Goal: Transaction & Acquisition: Purchase product/service

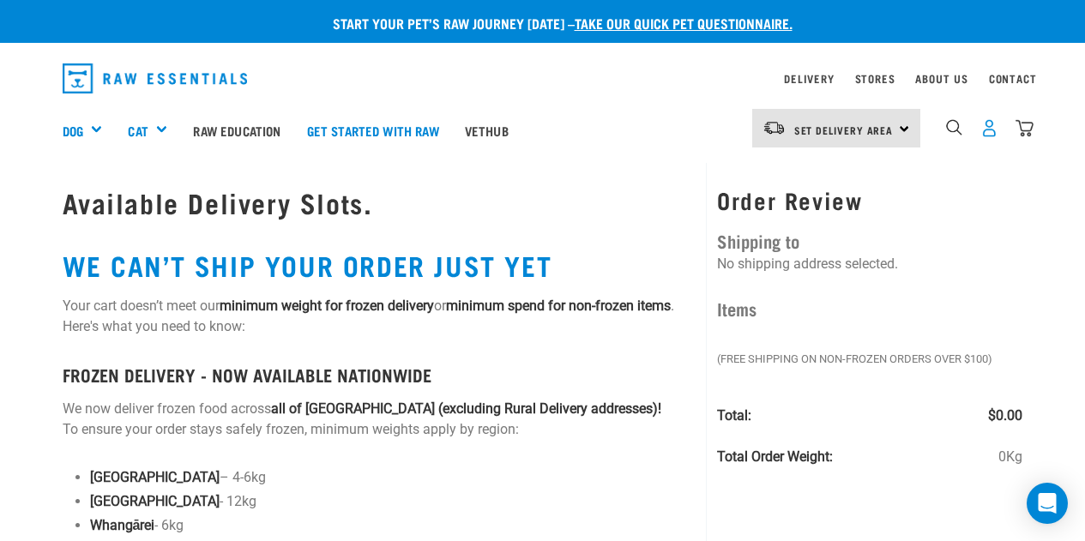
click at [994, 127] on img "dropdown navigation" at bounding box center [990, 128] width 18 height 18
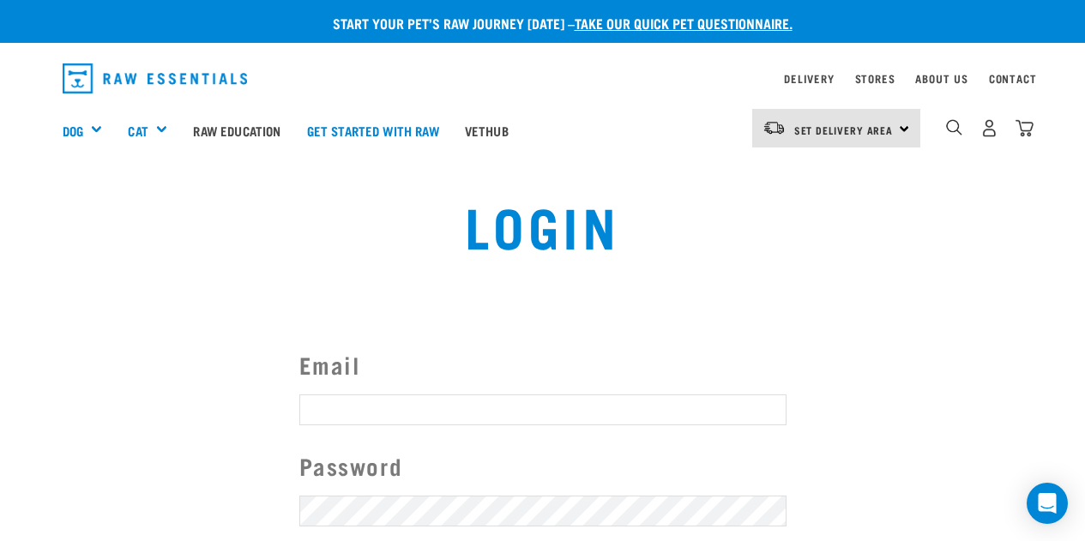
type input "[EMAIL_ADDRESS][DOMAIN_NAME]"
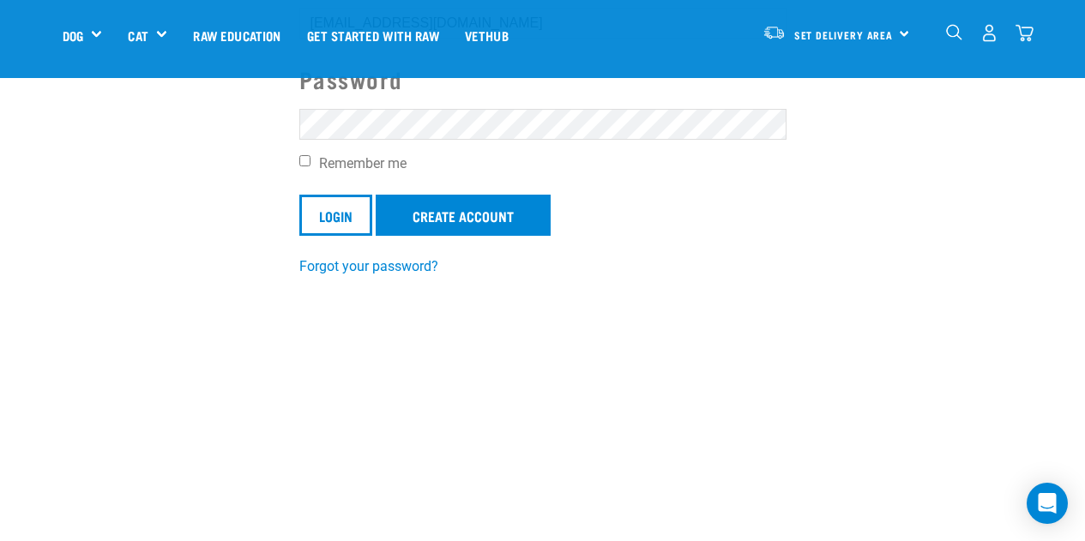
scroll to position [287, 0]
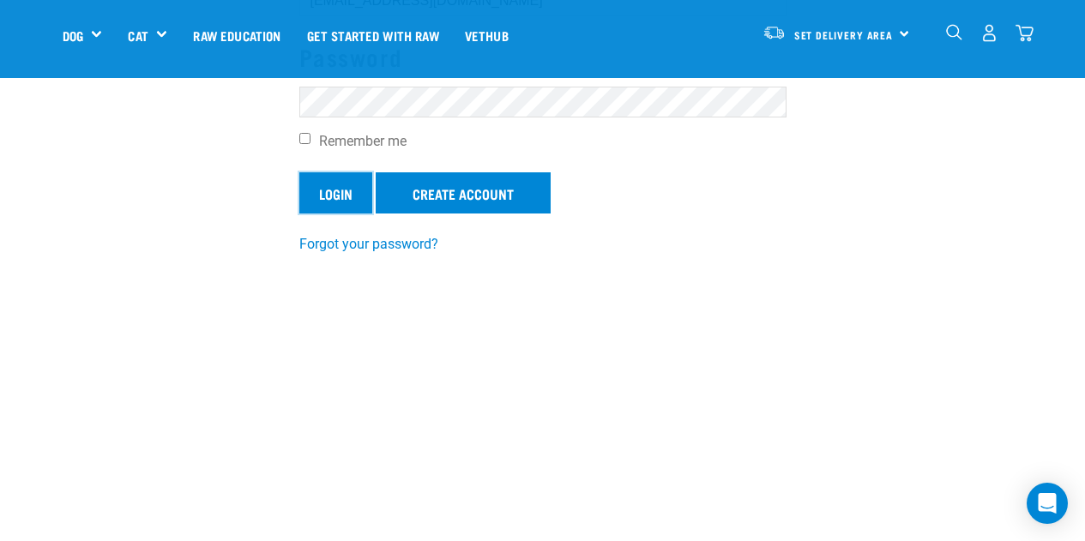
click at [336, 181] on input "Login" at bounding box center [335, 192] width 73 height 41
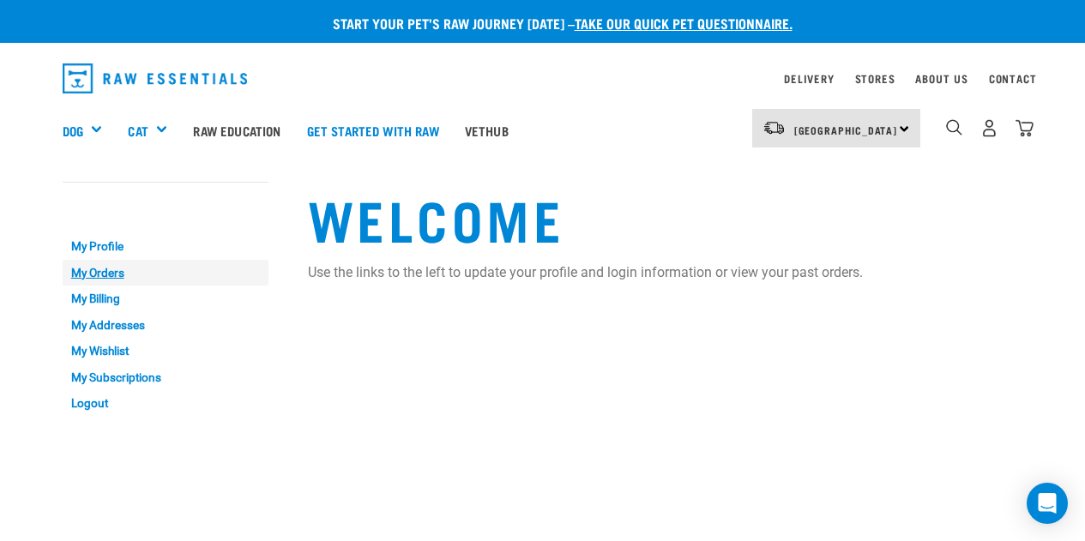
click at [130, 269] on link "My Orders" at bounding box center [166, 273] width 206 height 27
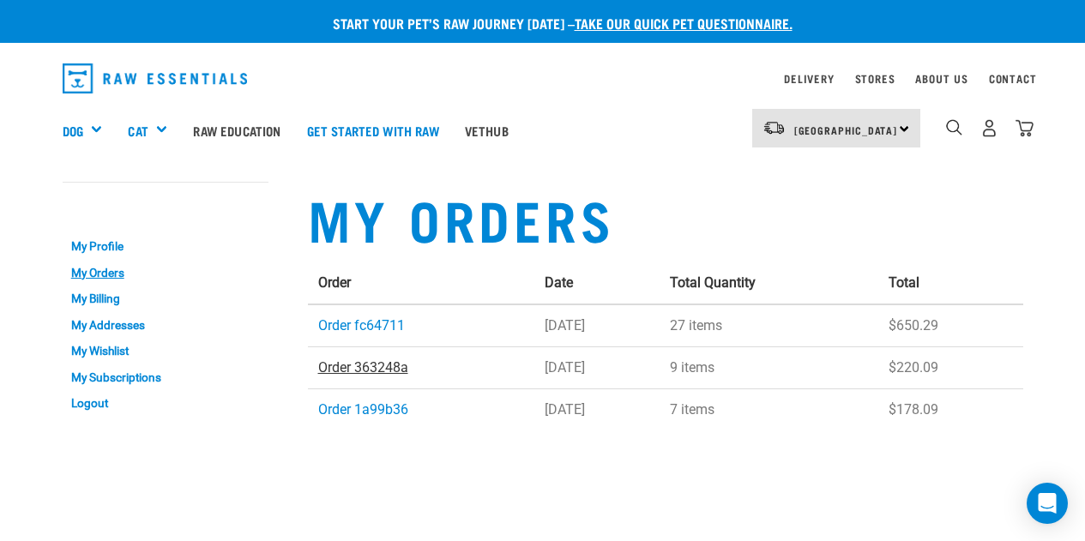
click at [394, 371] on link "Order 363248a" at bounding box center [363, 368] width 90 height 16
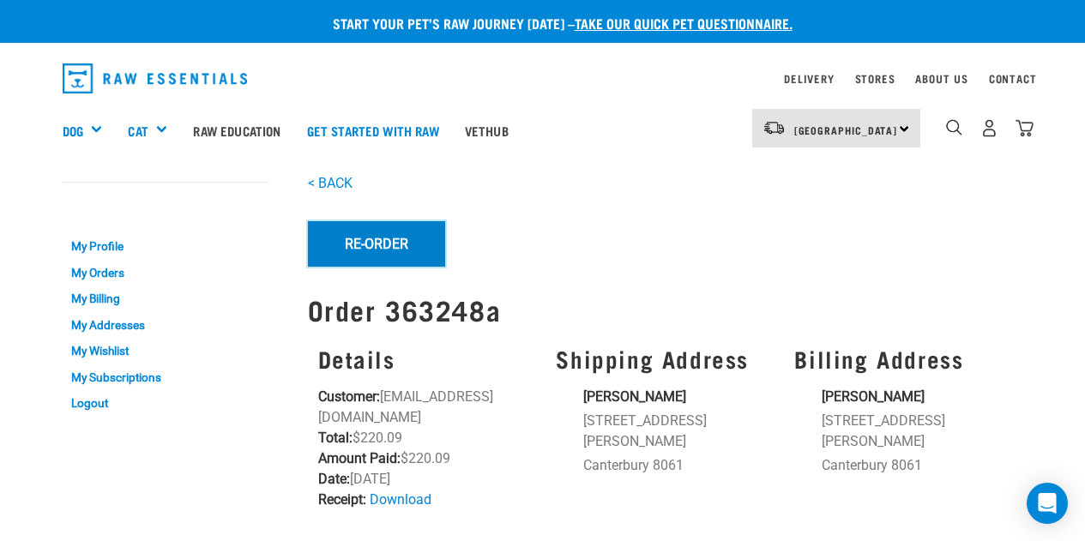
click at [408, 243] on button "Re-Order" at bounding box center [376, 243] width 137 height 45
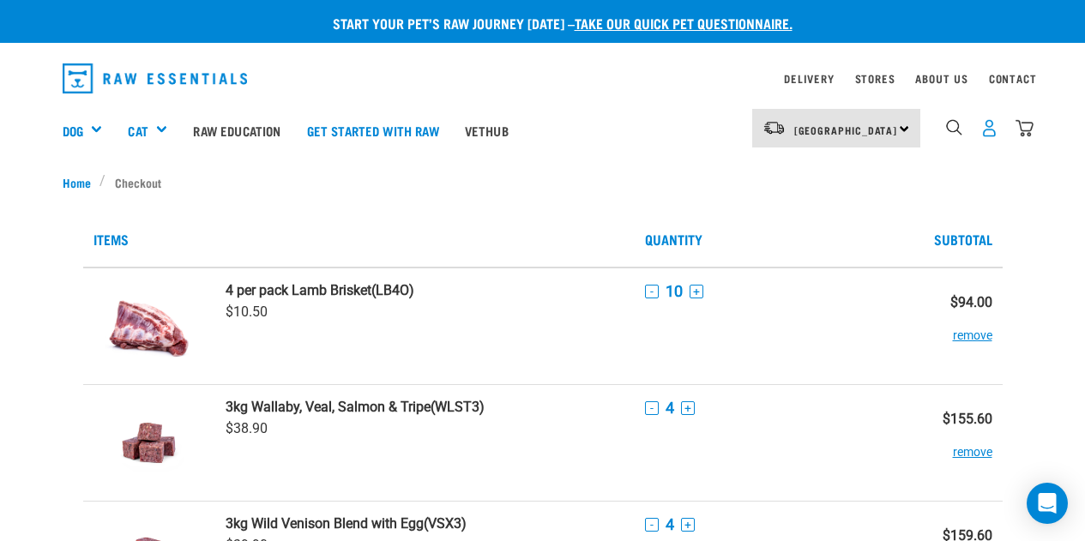
click at [995, 131] on img "dropdown navigation" at bounding box center [990, 128] width 18 height 18
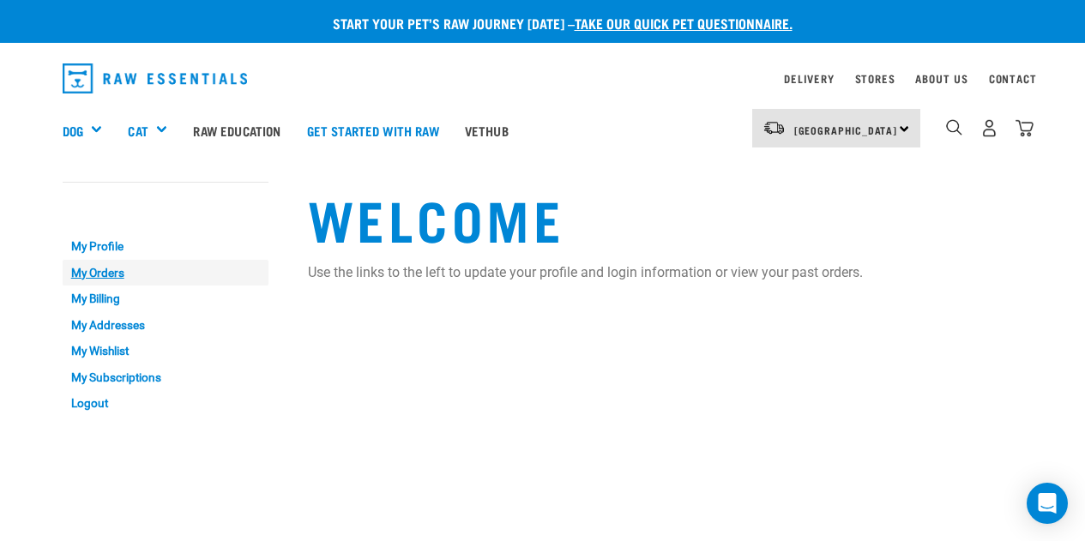
click at [98, 278] on link "My Orders" at bounding box center [166, 273] width 206 height 27
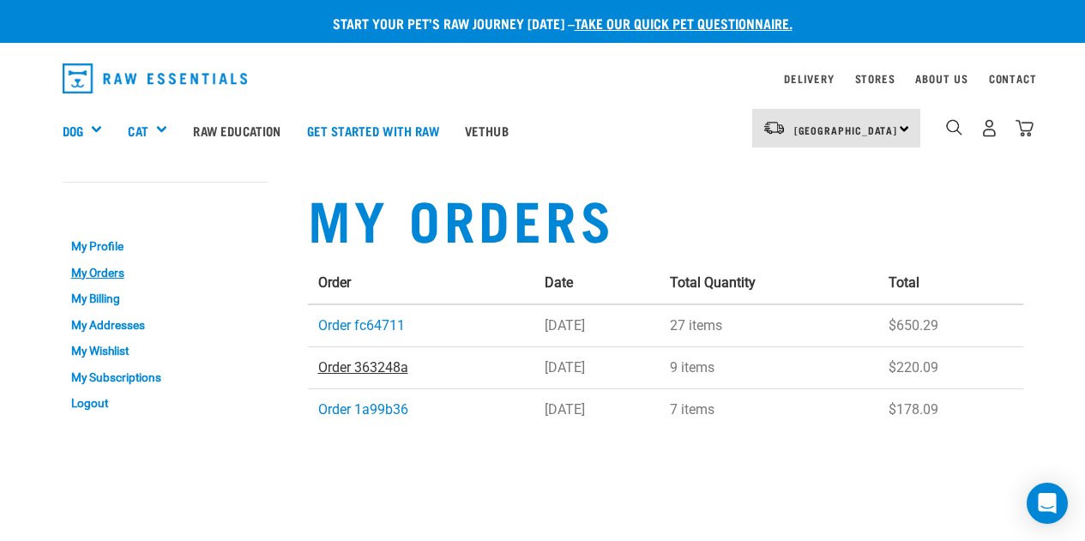
click at [377, 370] on link "Order 363248a" at bounding box center [363, 368] width 90 height 16
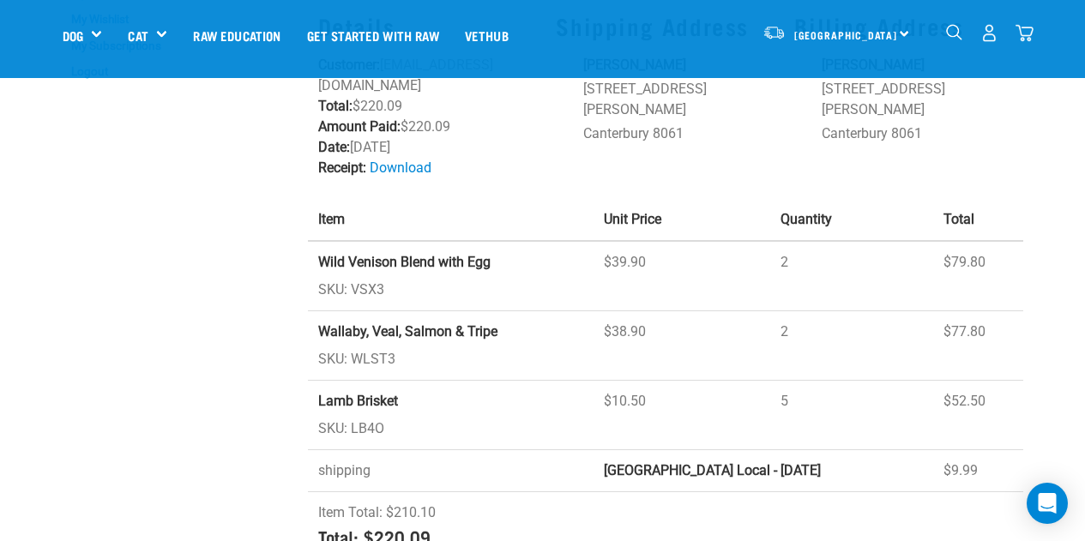
scroll to position [251, 0]
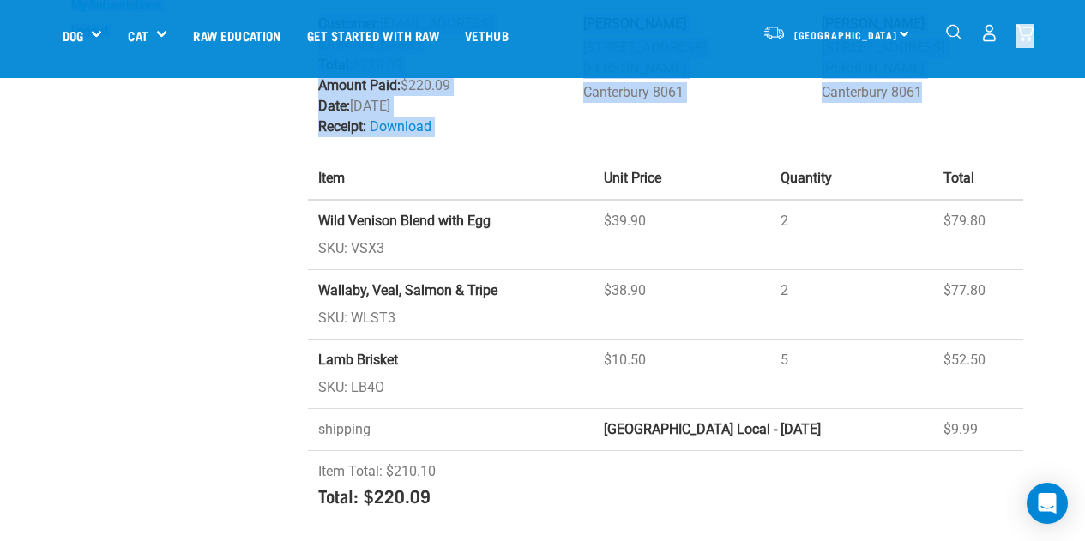
drag, startPoint x: 1077, startPoint y: 163, endPoint x: 1082, endPoint y: 48, distance: 115.1
click at [1082, 48] on div "Start your pet’s raw journey [DATE] – take our quick pet questionnaire. Deliver…" at bounding box center [542, 148] width 1085 height 799
click at [1031, 33] on img "dropdown navigation" at bounding box center [1025, 33] width 18 height 18
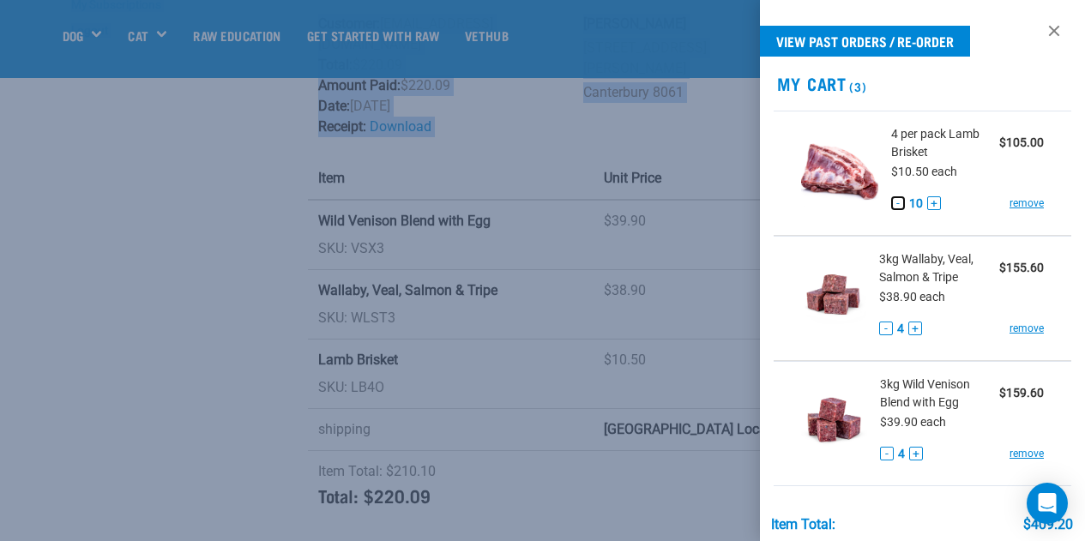
click at [896, 203] on button "-" at bounding box center [899, 203] width 14 height 14
click at [896, 203] on button "-" at bounding box center [901, 203] width 14 height 14
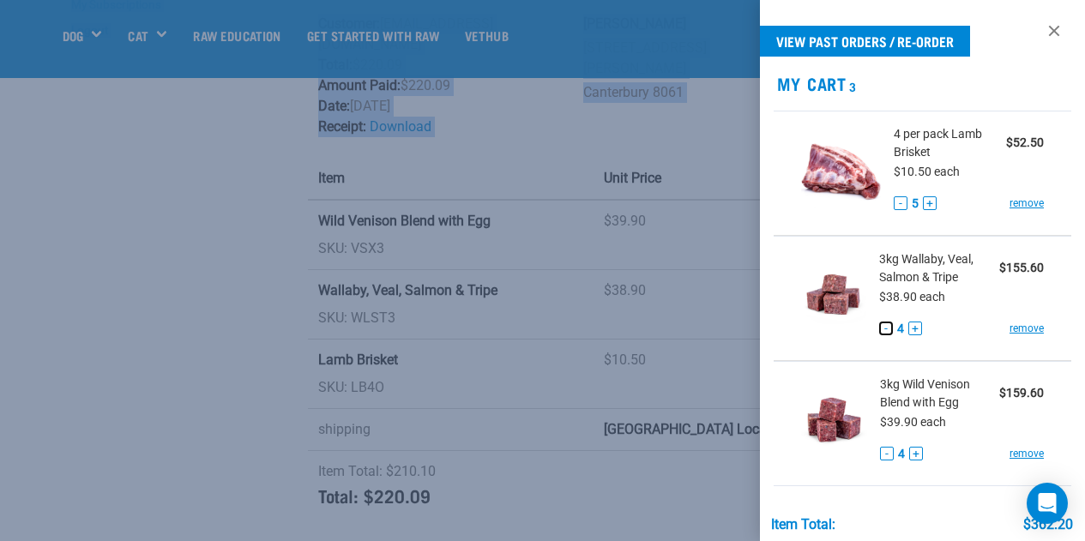
click at [883, 329] on button "-" at bounding box center [887, 329] width 14 height 14
click at [883, 455] on button "-" at bounding box center [887, 454] width 14 height 14
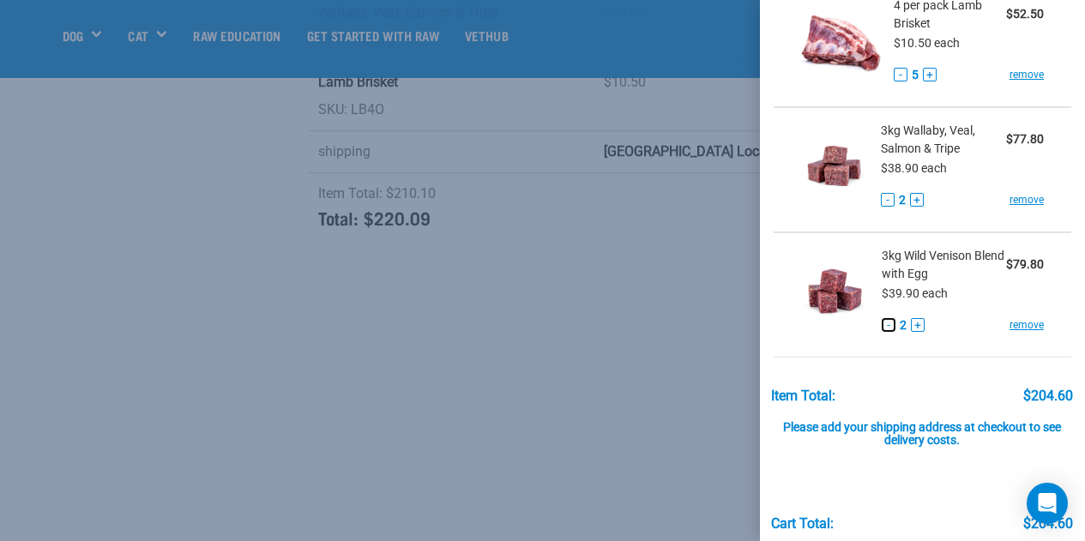
scroll to position [205, 0]
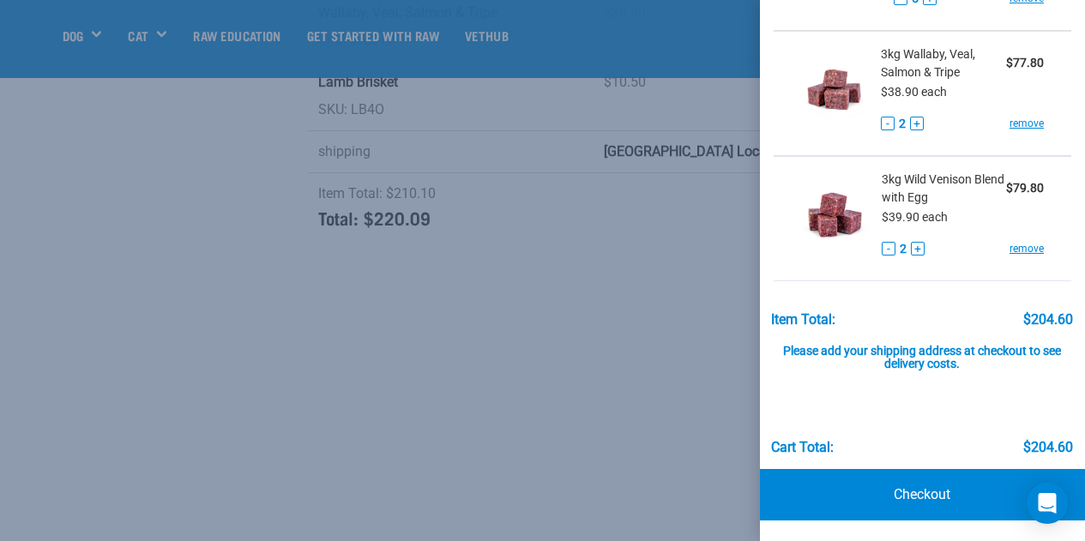
drag, startPoint x: 190, startPoint y: 196, endPoint x: 195, endPoint y: 178, distance: 18.5
click at [190, 194] on div at bounding box center [542, 270] width 1085 height 541
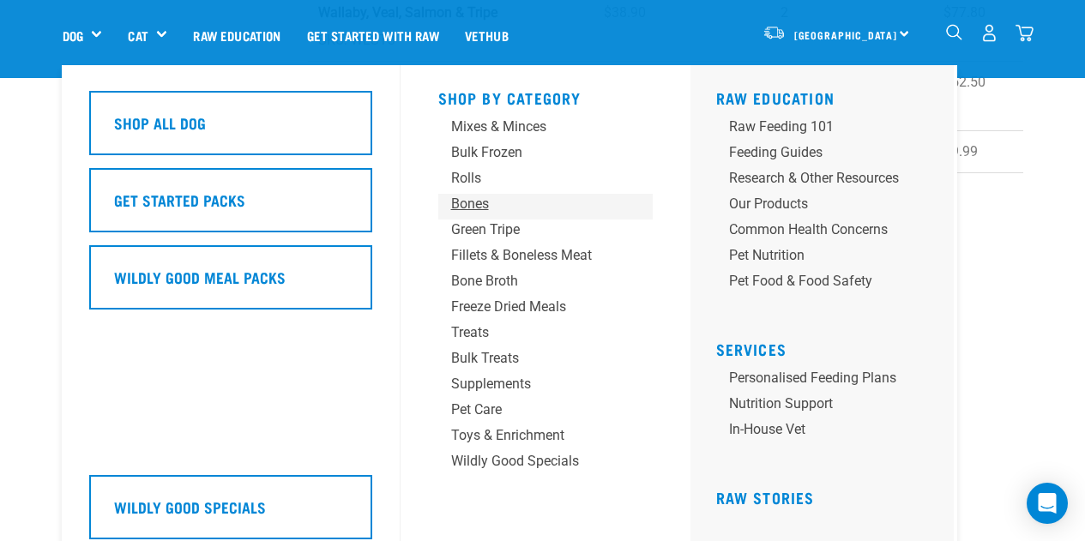
click at [484, 206] on div "Bones" at bounding box center [531, 204] width 160 height 21
click at [455, 200] on div "Bones" at bounding box center [531, 204] width 160 height 21
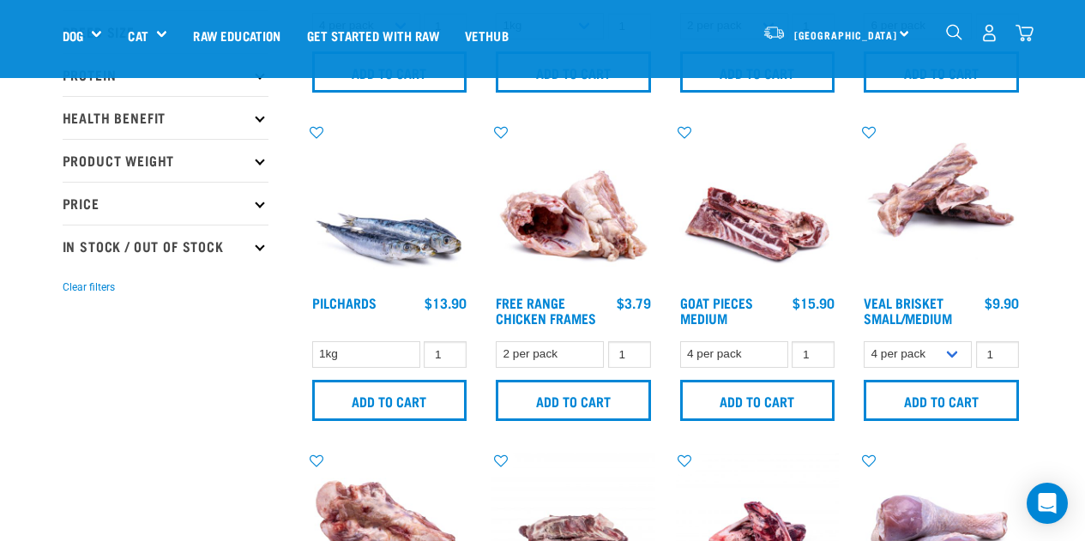
scroll to position [331, 0]
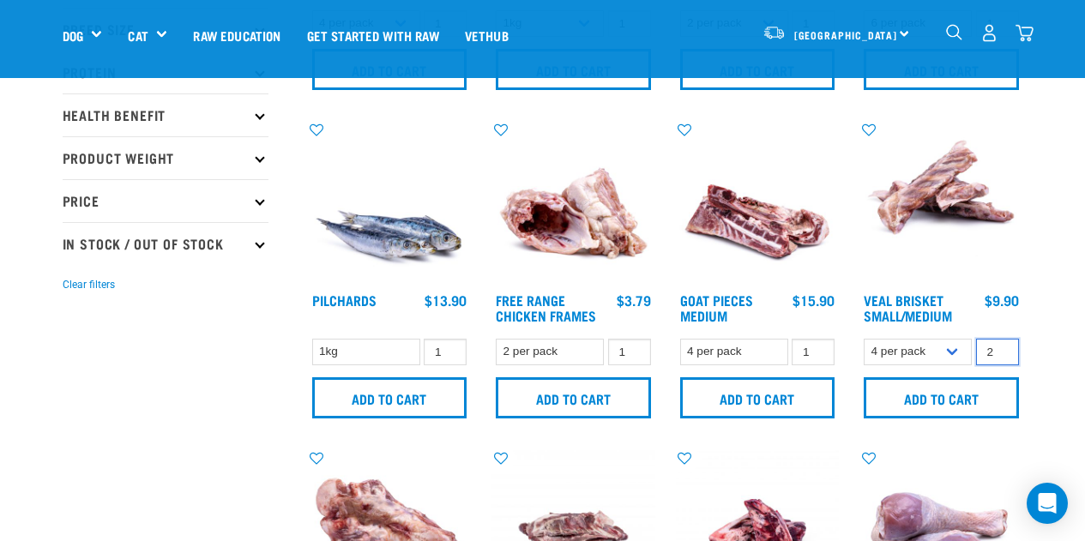
click at [1001, 348] on input "2" at bounding box center [997, 352] width 43 height 27
click at [1001, 348] on input "3" at bounding box center [997, 352] width 43 height 27
type input "4"
click at [1001, 348] on input "4" at bounding box center [997, 352] width 43 height 27
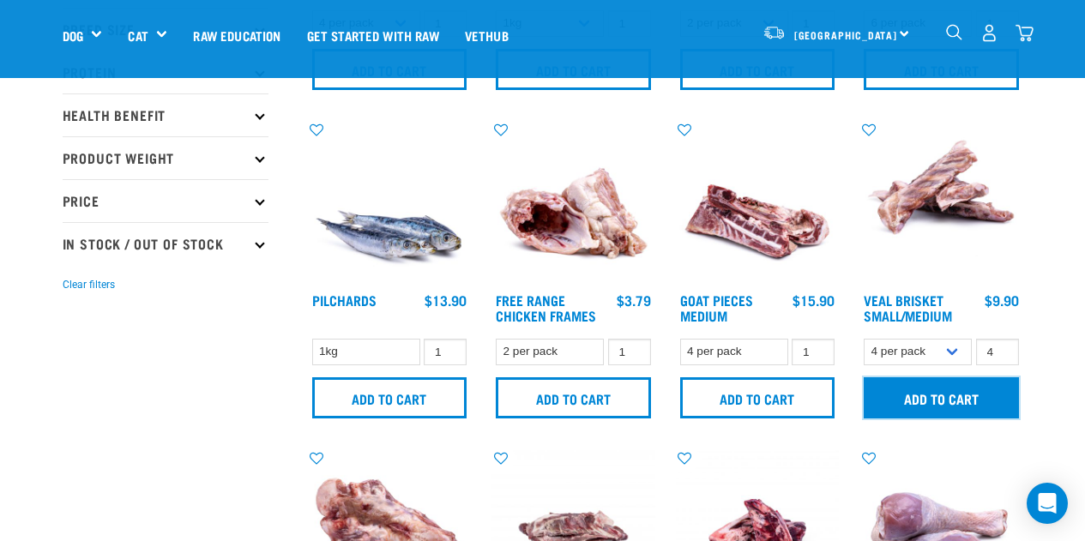
click at [942, 408] on input "Add to cart" at bounding box center [941, 398] width 155 height 41
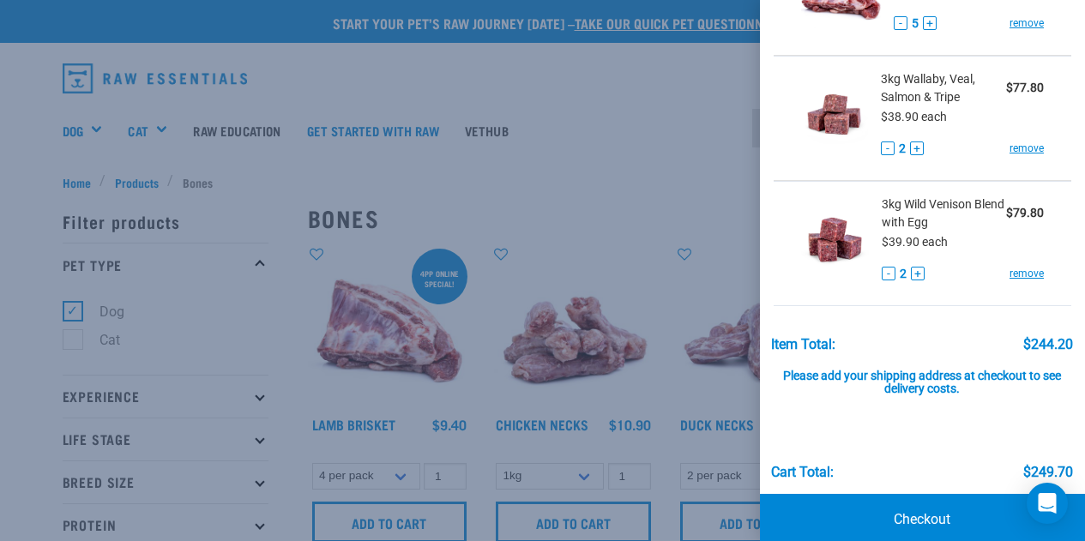
scroll to position [330, 0]
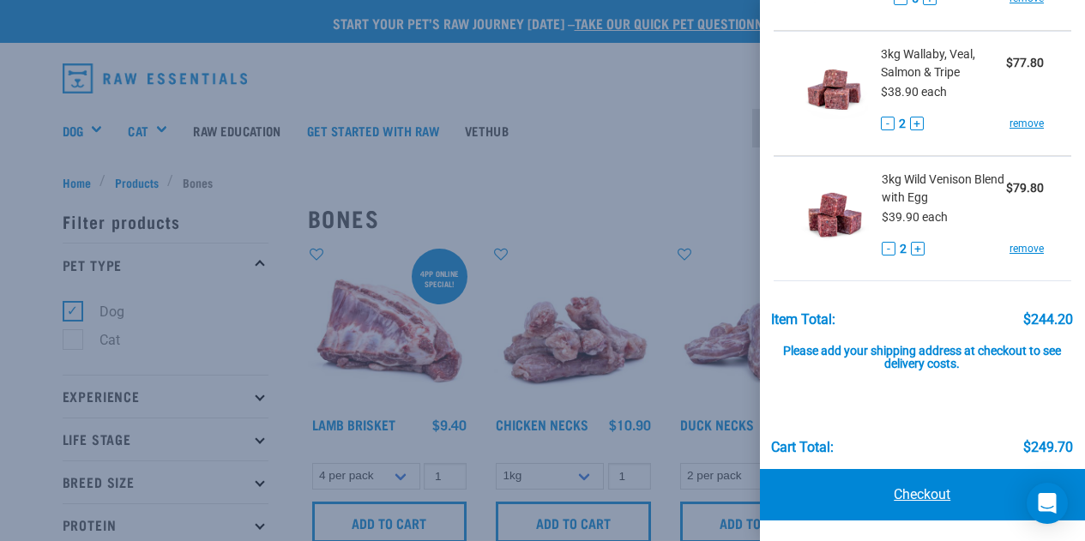
click at [904, 499] on link "Checkout" at bounding box center [923, 494] width 326 height 51
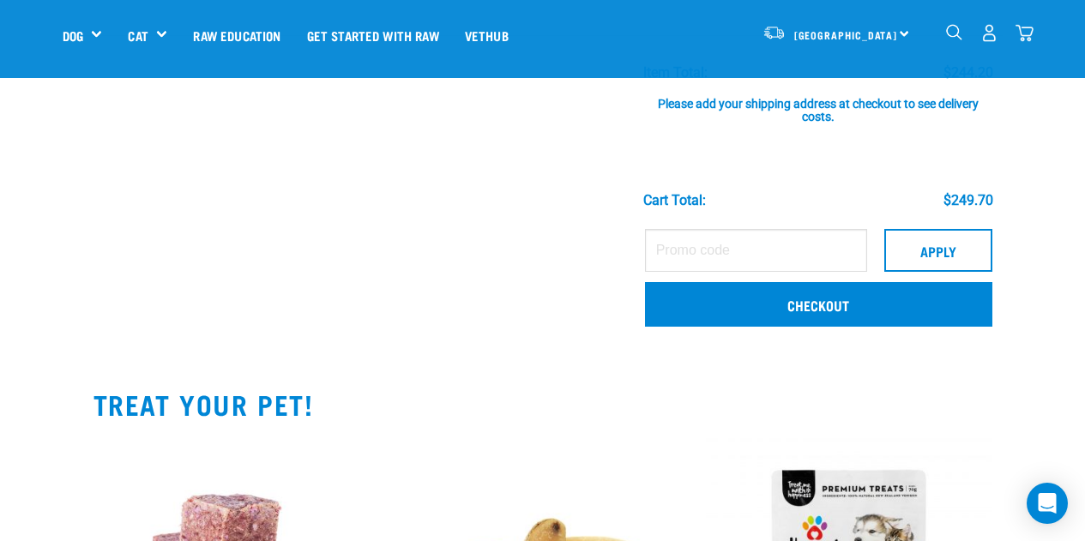
scroll to position [580, 0]
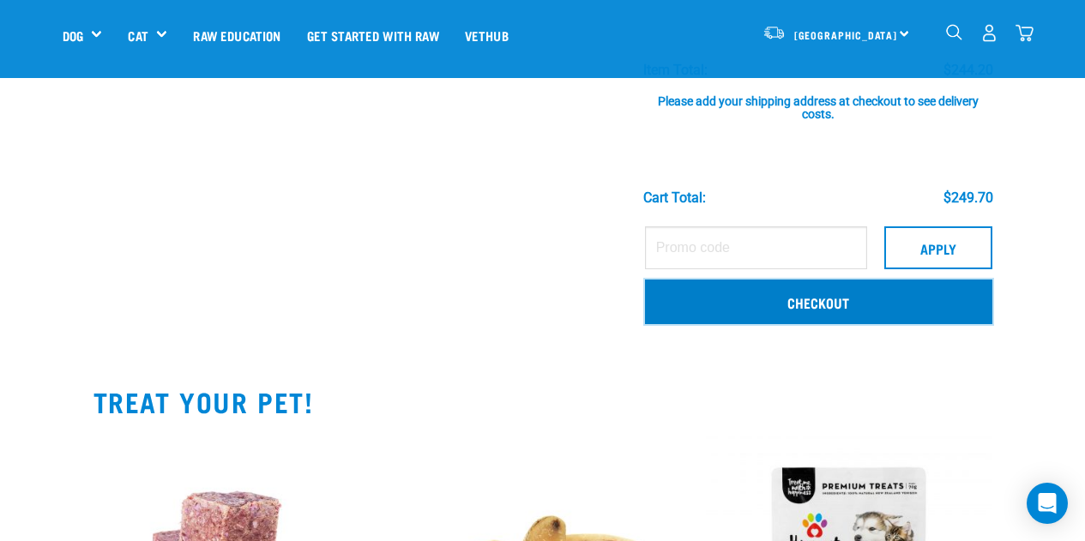
click at [795, 307] on link "Checkout" at bounding box center [819, 302] width 348 height 45
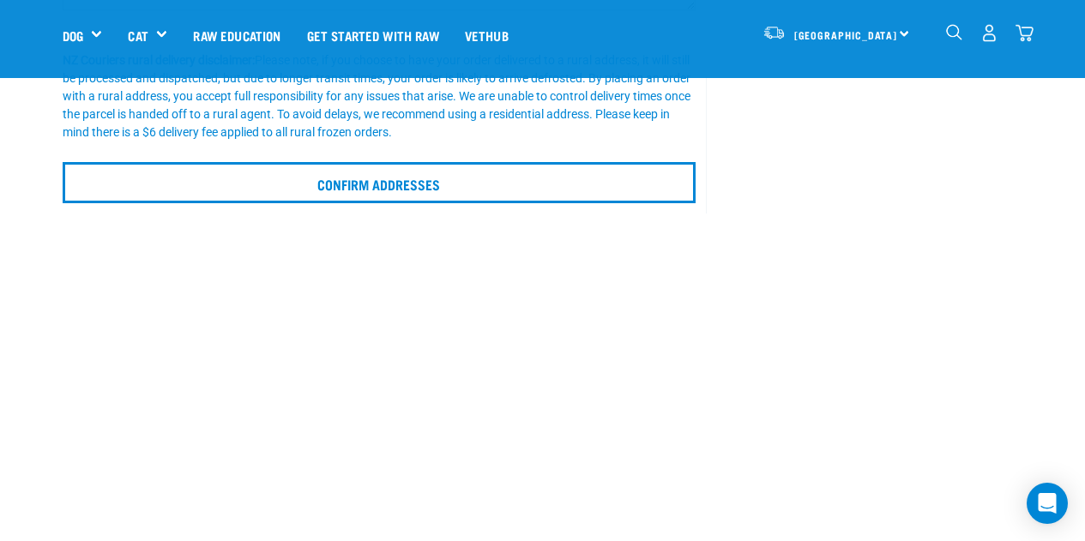
scroll to position [499, 0]
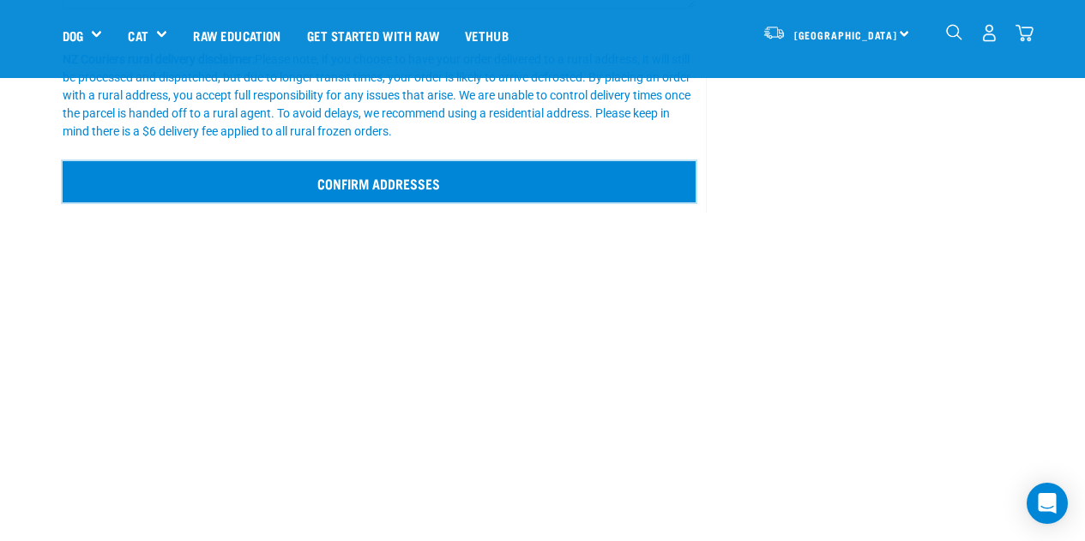
click at [376, 184] on input "Confirm addresses" at bounding box center [380, 181] width 634 height 41
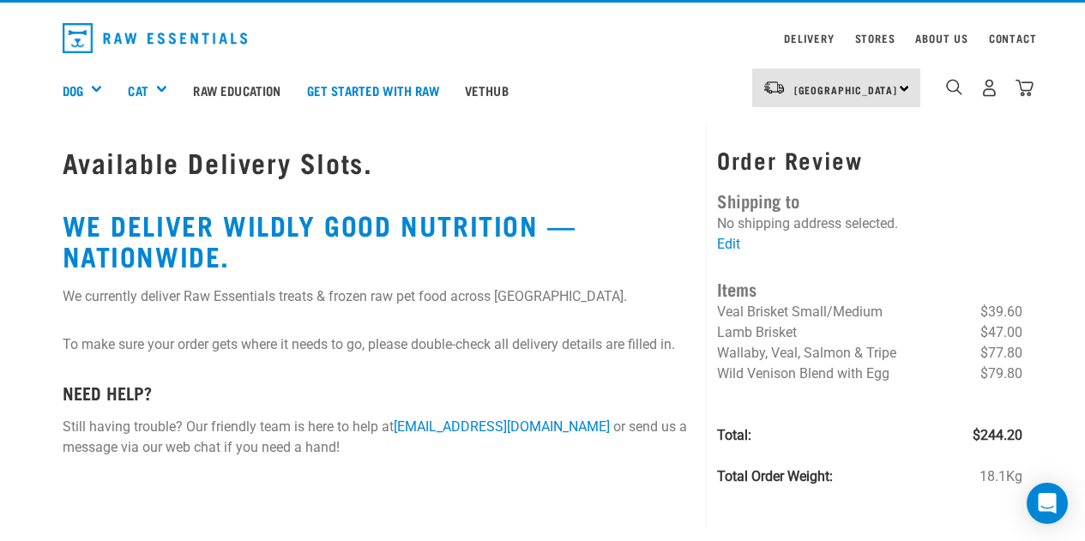
scroll to position [41, 0]
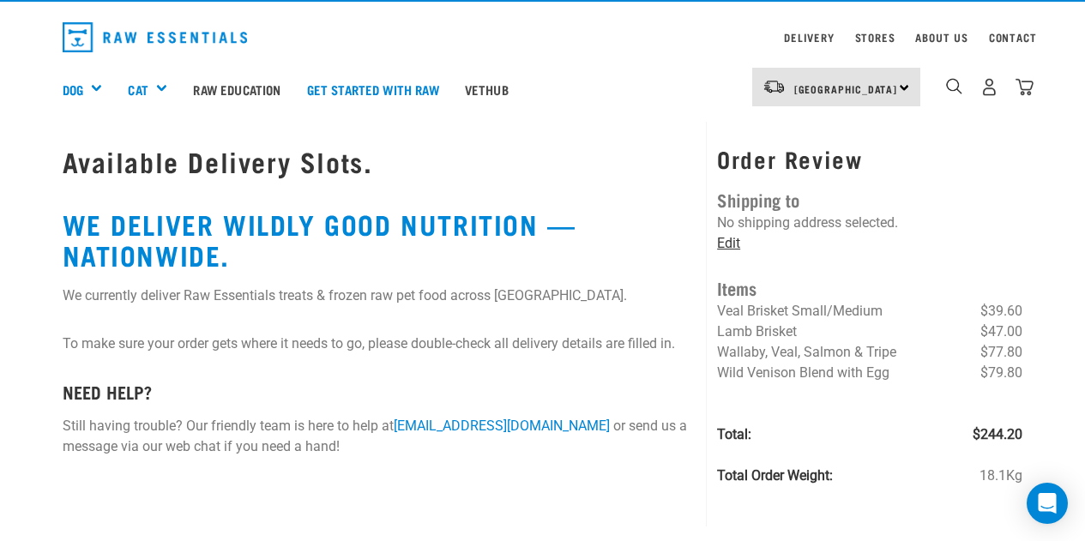
click at [733, 240] on link "Edit" at bounding box center [728, 243] width 23 height 16
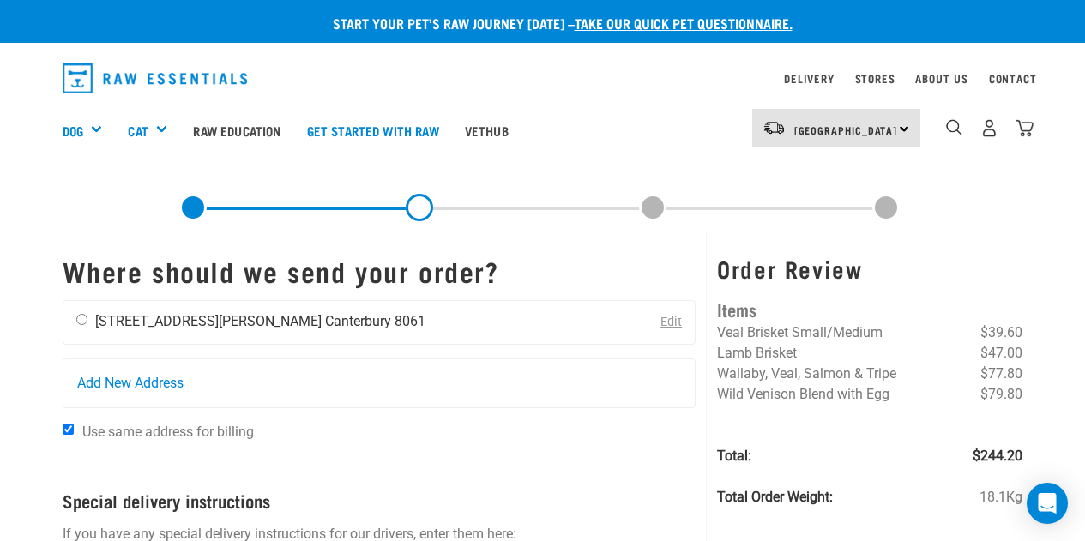
click at [87, 324] on input "radio" at bounding box center [81, 319] width 11 height 11
radio input "true"
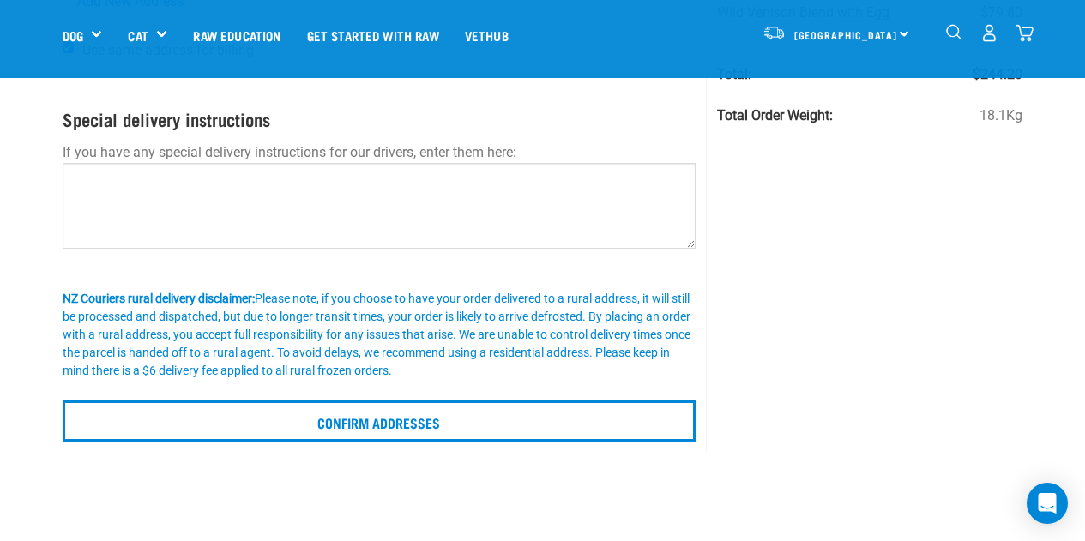
scroll to position [296, 0]
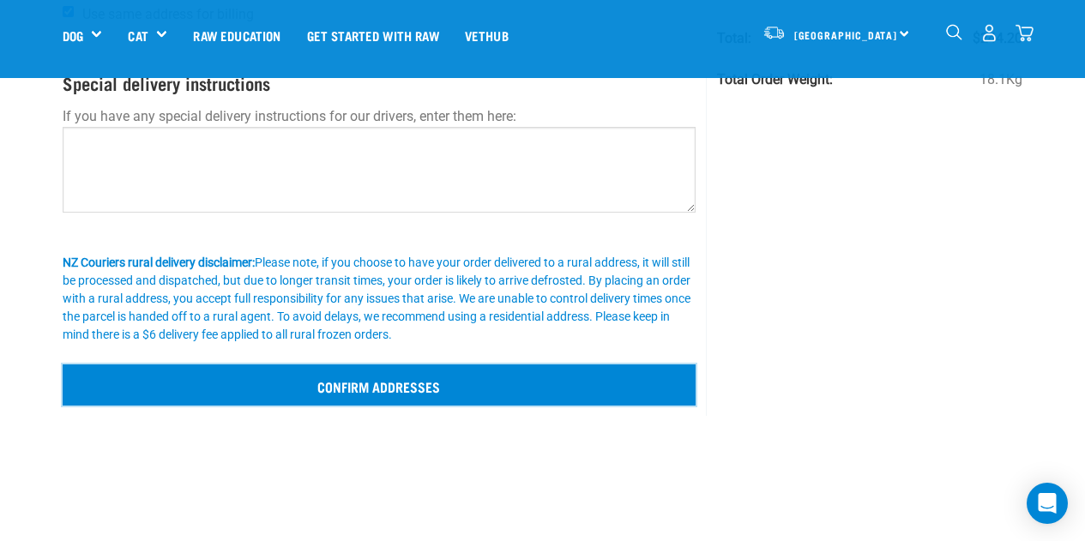
click at [425, 393] on input "Confirm addresses" at bounding box center [380, 385] width 634 height 41
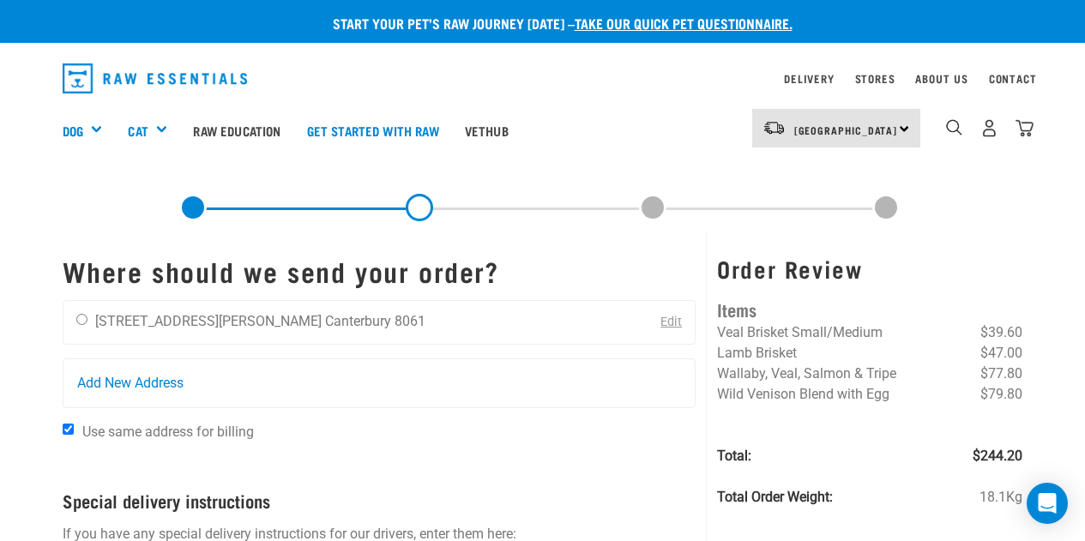
click at [85, 314] on div "Susie Addenbrooke 28 Westcott Street Canterbury 8061" at bounding box center [250, 322] width 375 height 43
click at [89, 322] on div "Susie Addenbrooke 28 Westcott Street Canterbury 8061" at bounding box center [250, 322] width 375 height 43
click at [85, 320] on input "radio" at bounding box center [81, 319] width 11 height 11
radio input "true"
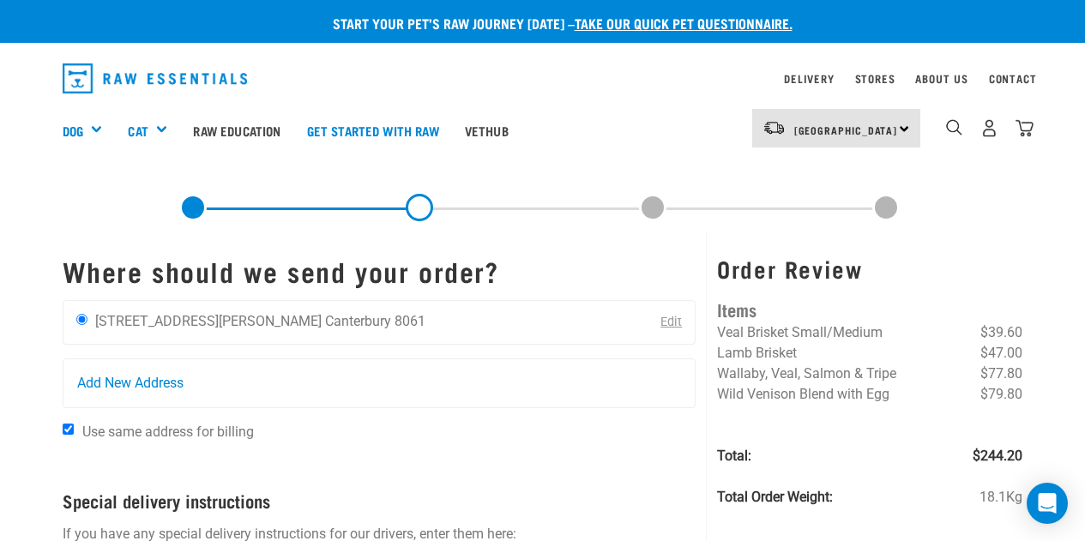
click at [668, 329] on link "Edit" at bounding box center [671, 322] width 21 height 15
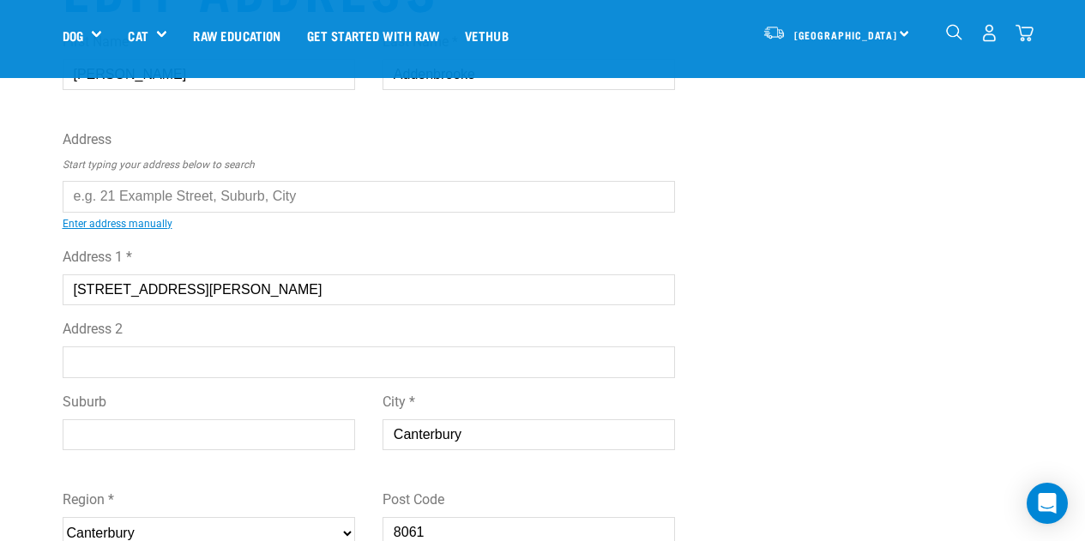
scroll to position [100, 0]
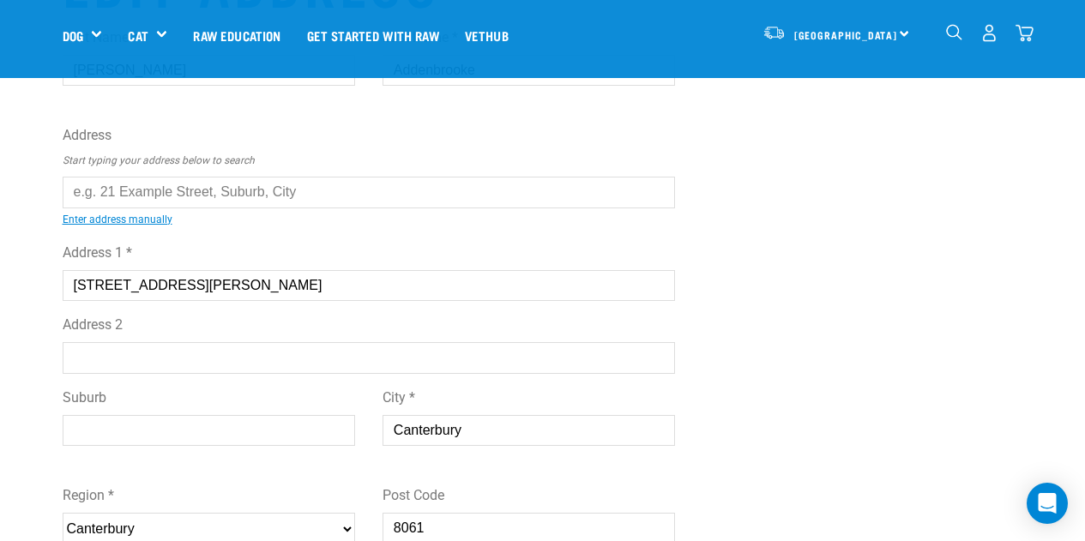
click at [155, 420] on input "Suburb" at bounding box center [209, 430] width 293 height 31
type input "d"
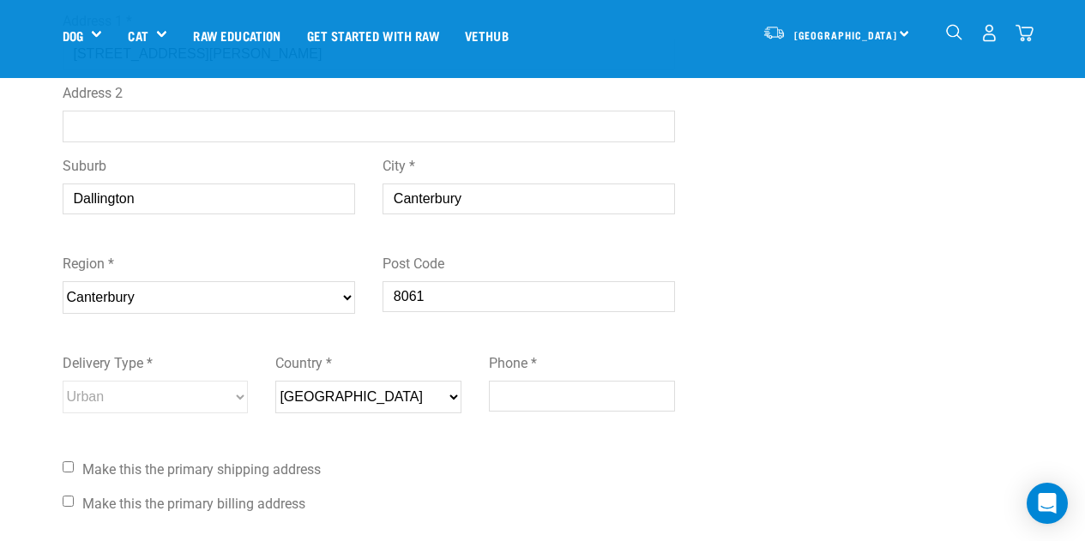
scroll to position [341, 0]
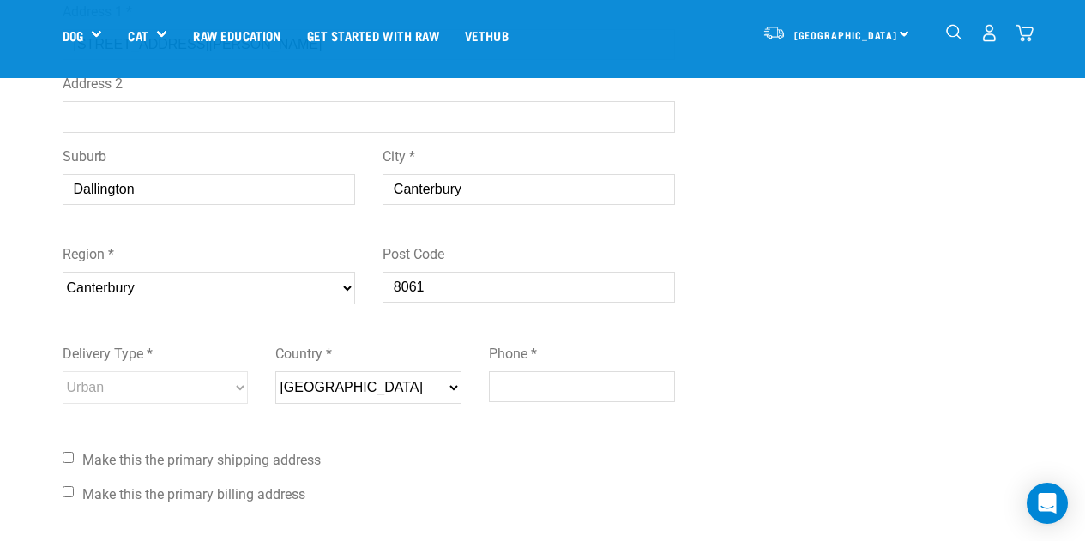
type input "Dallington"
click at [552, 396] on input "Phone *" at bounding box center [582, 387] width 186 height 31
type input "02041209658"
type input "[GEOGRAPHIC_DATA]"
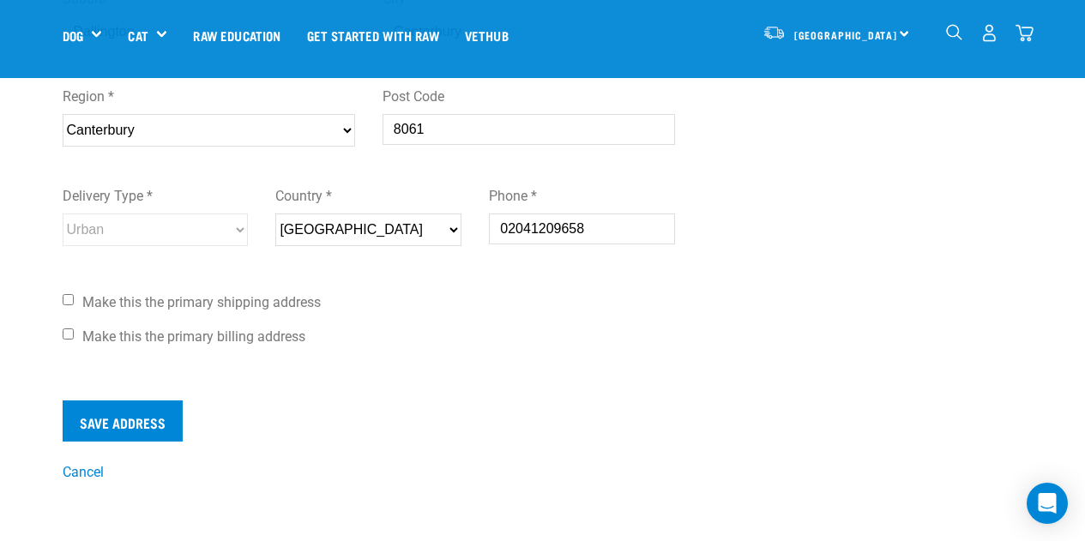
scroll to position [604, 0]
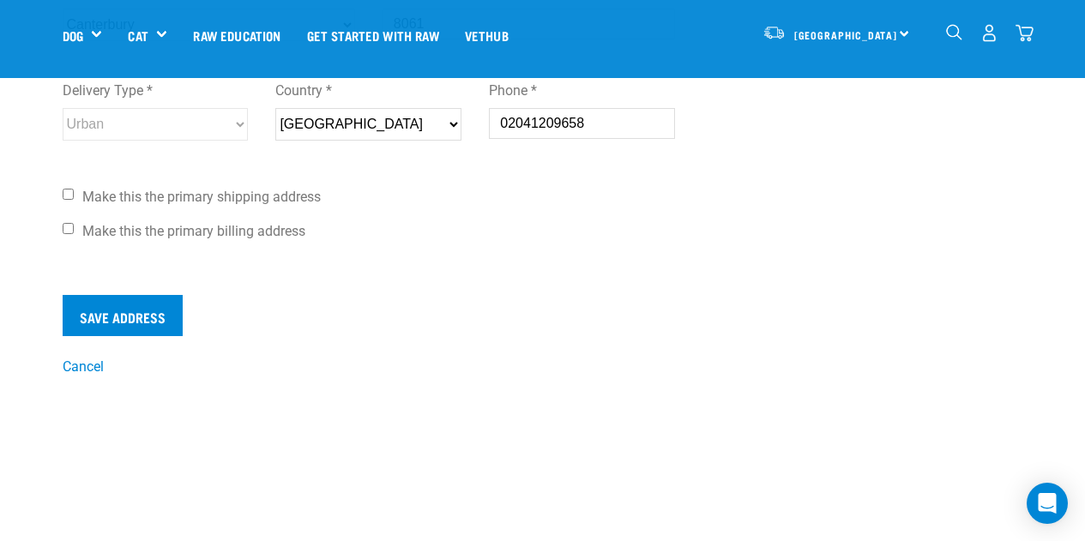
click at [71, 190] on input "Make this the primary shipping address" at bounding box center [68, 194] width 11 height 11
checkbox input "true"
click at [66, 231] on input "Make this the primary billing address" at bounding box center [68, 228] width 11 height 11
checkbox input "true"
click at [160, 324] on input "Save Address" at bounding box center [123, 315] width 120 height 41
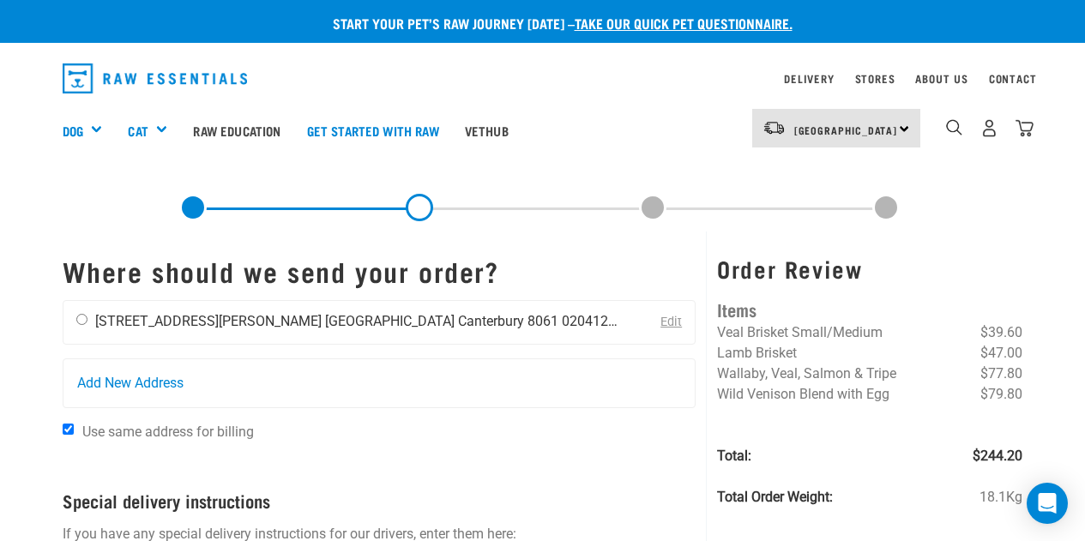
click at [98, 317] on li "[STREET_ADDRESS][PERSON_NAME]" at bounding box center [208, 321] width 227 height 16
click at [75, 320] on div "Susie Addenbrooke 28 Westcott Street Christchurch Canterbury 8061 02041209658" at bounding box center [349, 322] width 572 height 43
click at [80, 322] on input "radio" at bounding box center [81, 319] width 11 height 11
radio input "true"
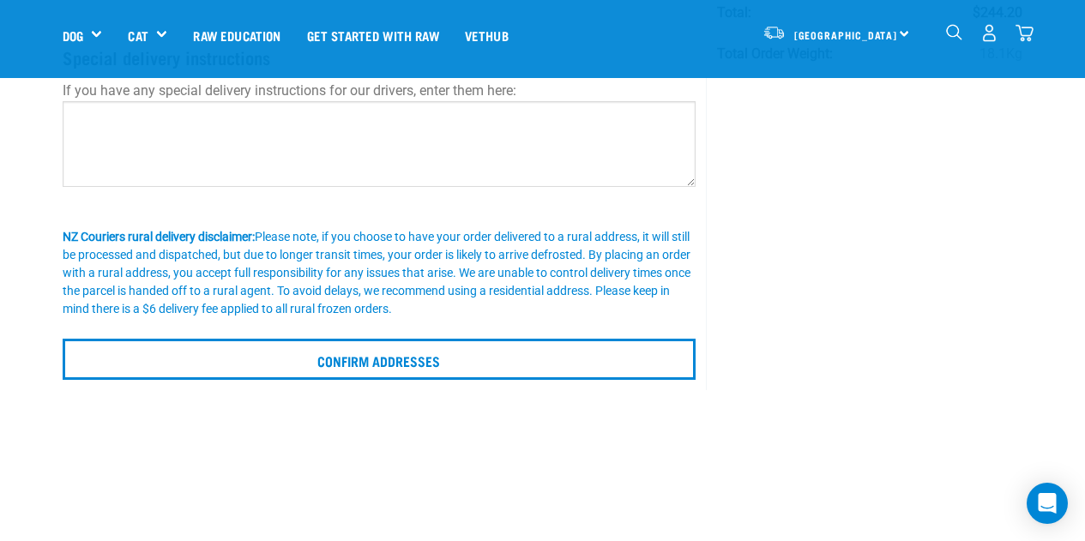
scroll to position [356, 0]
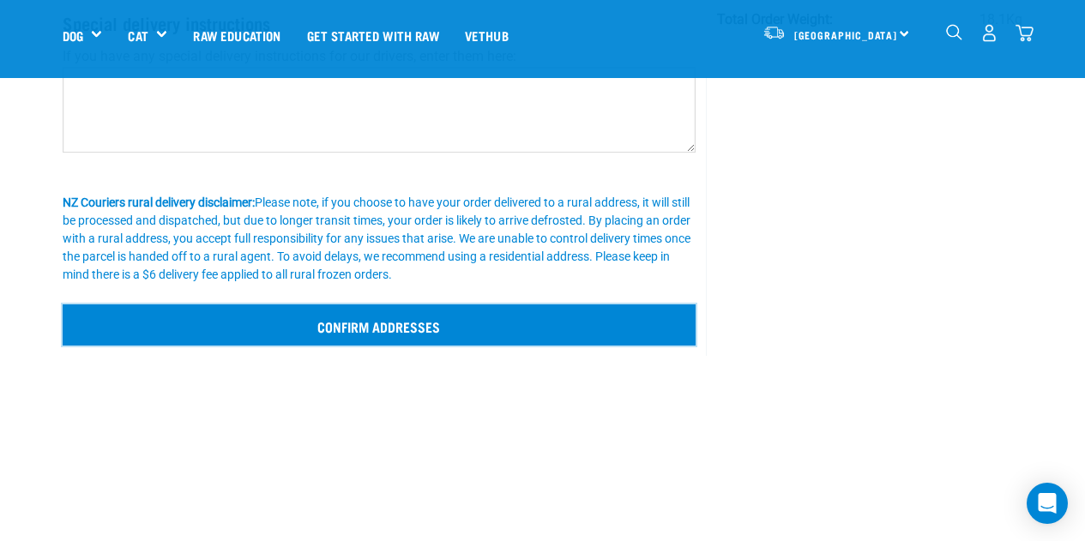
click at [368, 330] on input "Confirm addresses" at bounding box center [380, 325] width 634 height 41
click at [370, 318] on input "Confirm addresses" at bounding box center [380, 325] width 634 height 41
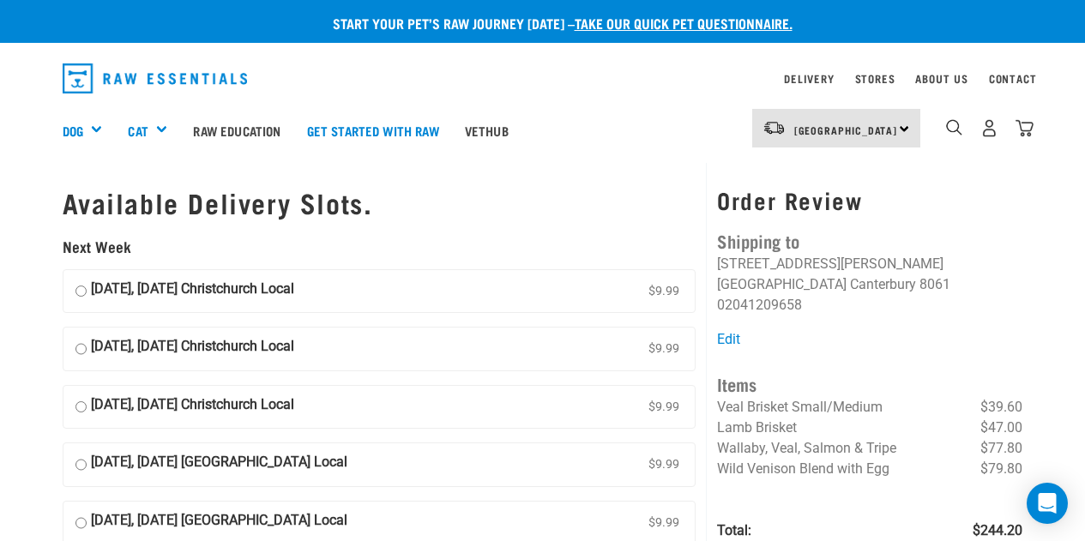
click at [80, 290] on input "[DATE], [DATE] [GEOGRAPHIC_DATA] Local $9.99" at bounding box center [81, 292] width 11 height 26
radio input "true"
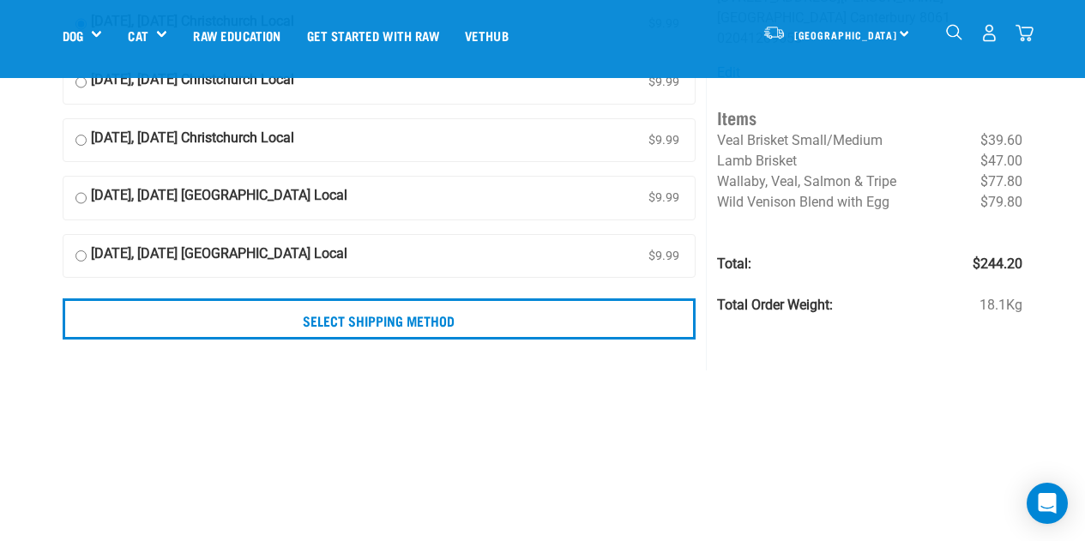
scroll to position [147, 0]
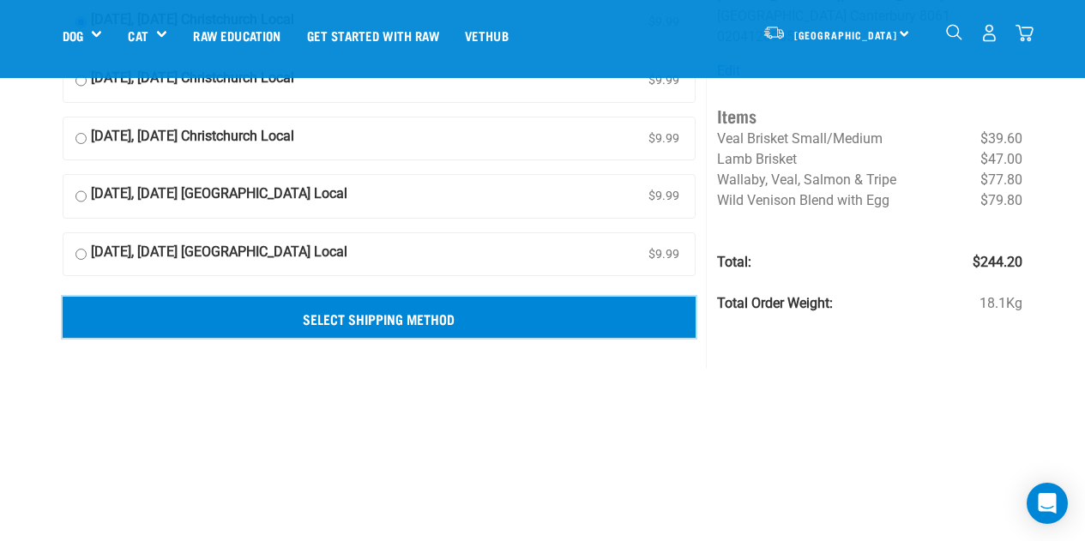
click at [393, 326] on input "Select Shipping Method" at bounding box center [380, 317] width 634 height 41
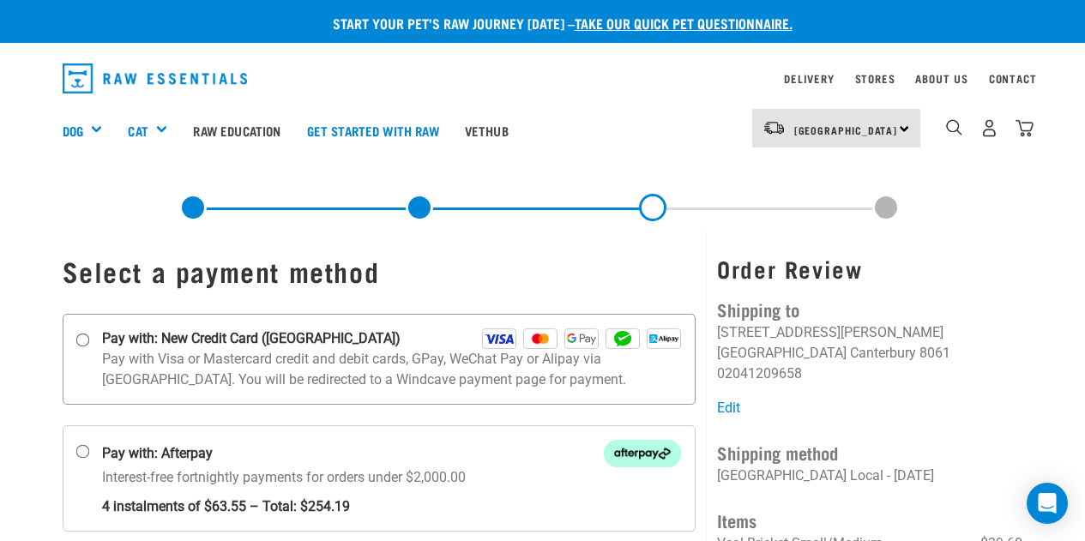
click at [82, 338] on input "Pay with: New Credit Card ([GEOGRAPHIC_DATA])" at bounding box center [83, 340] width 14 height 14
radio input "true"
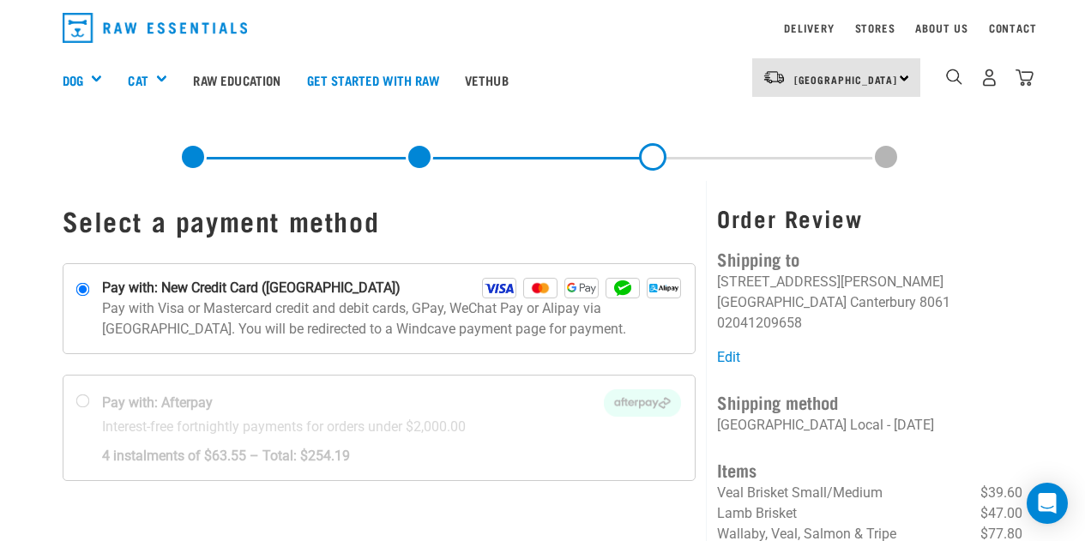
scroll to position [53, 0]
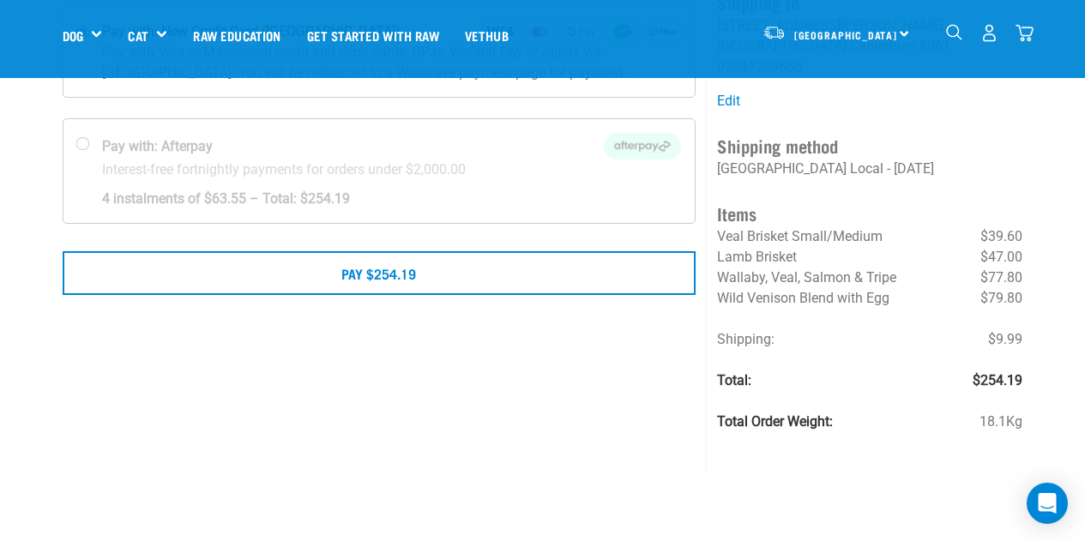
scroll to position [189, 0]
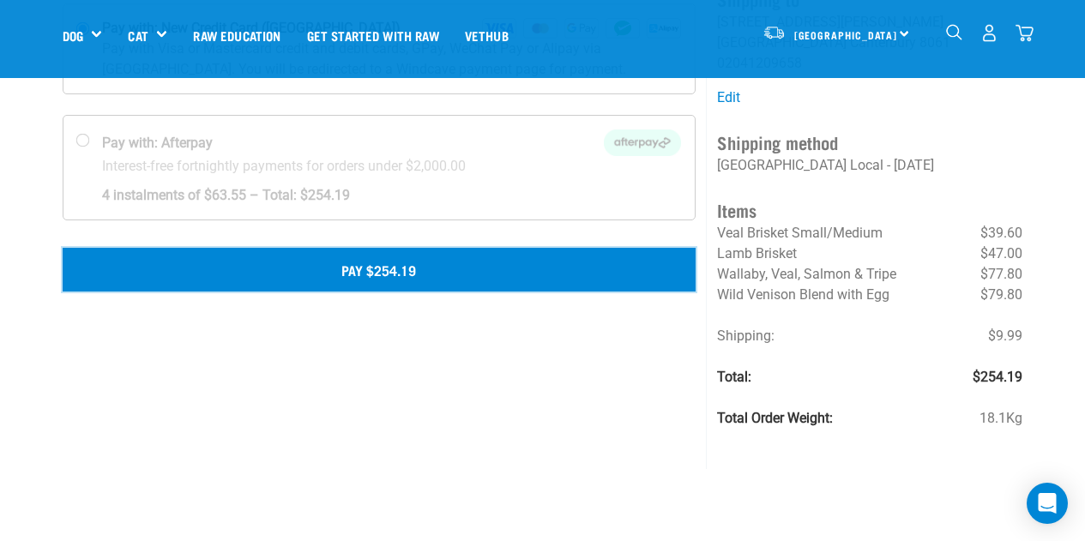
click at [490, 264] on button "Pay $254.19" at bounding box center [380, 269] width 634 height 43
